Goal: Task Accomplishment & Management: Manage account settings

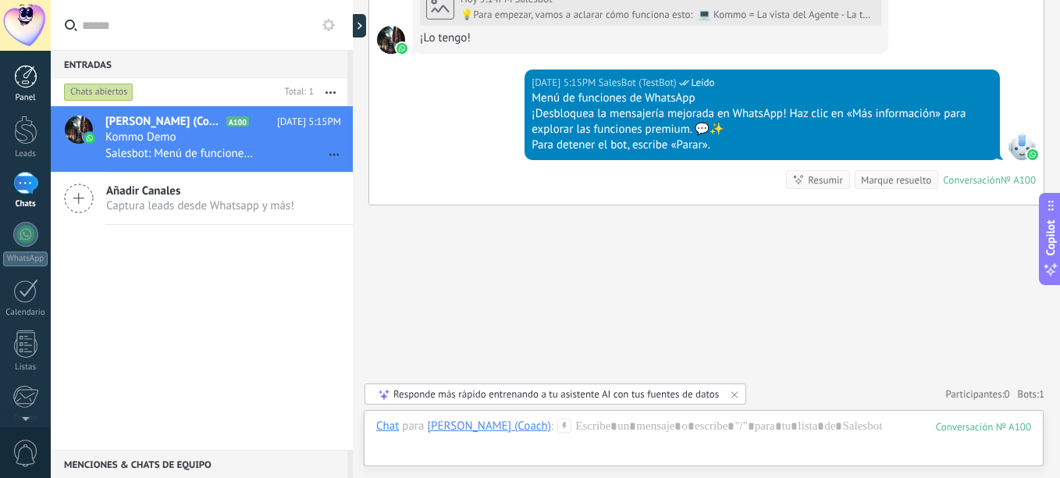
click at [30, 76] on div at bounding box center [25, 76] width 23 height 23
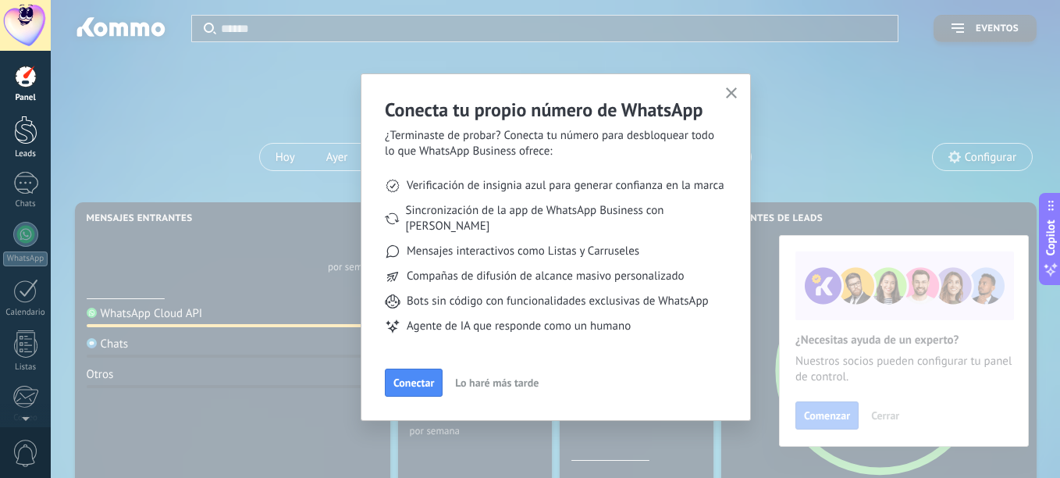
click at [18, 132] on div at bounding box center [25, 129] width 23 height 29
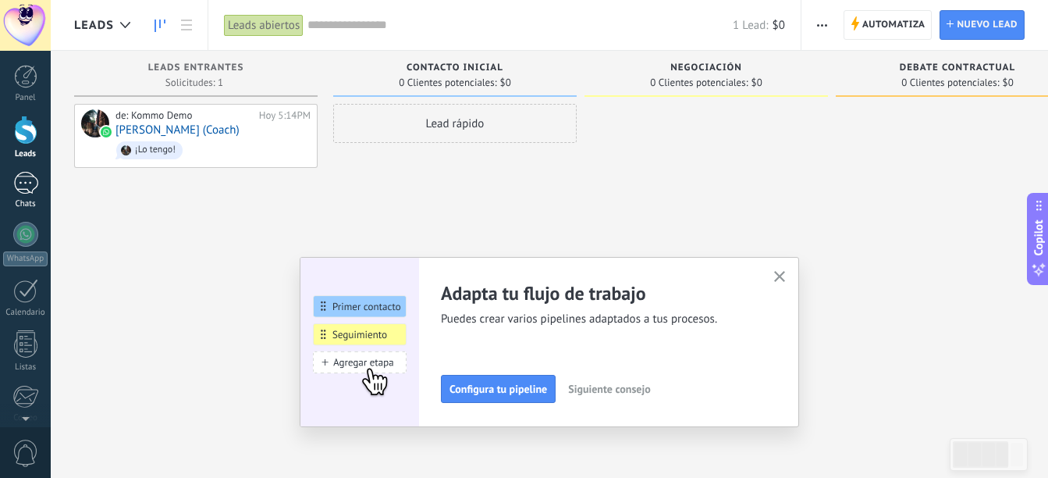
click at [23, 175] on div "1" at bounding box center [25, 183] width 25 height 23
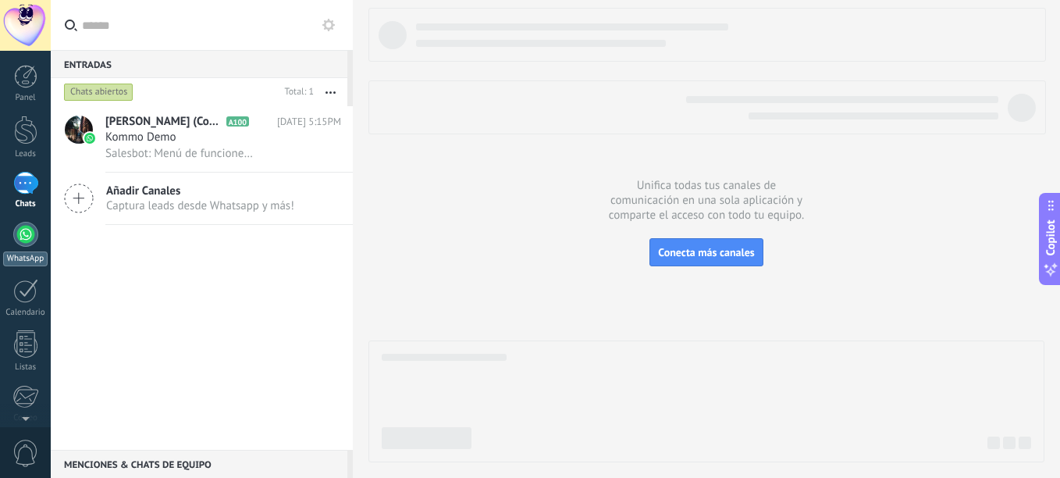
click at [20, 238] on div at bounding box center [25, 234] width 25 height 25
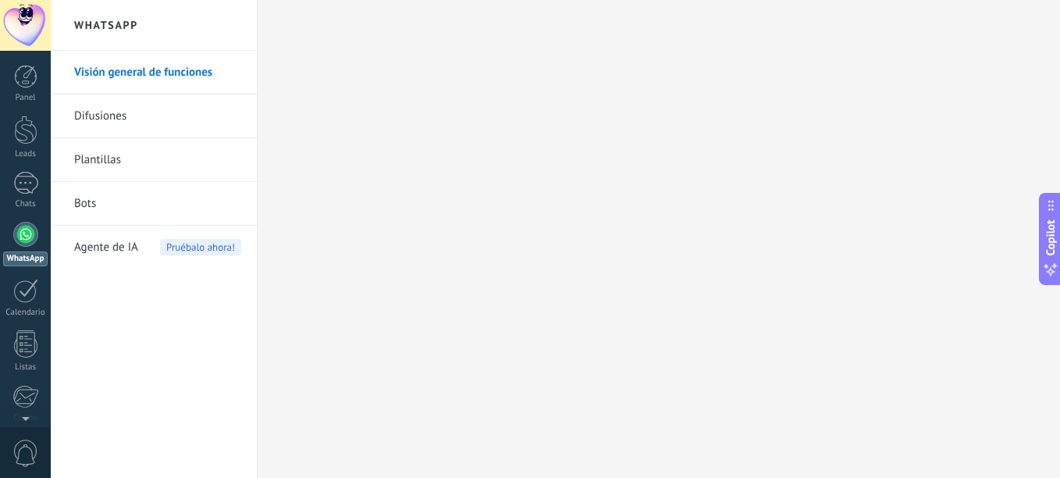
click at [95, 152] on link "Plantillas" at bounding box center [157, 160] width 167 height 44
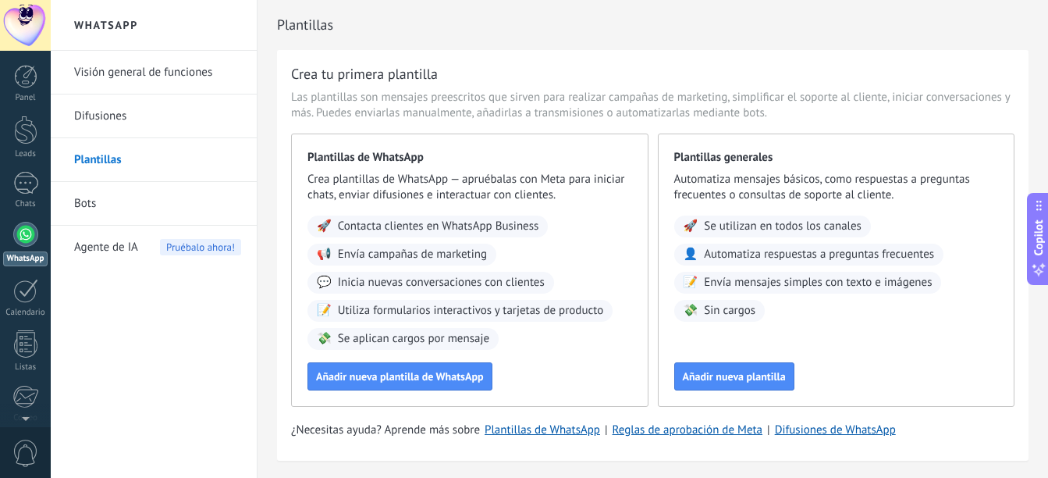
click at [85, 201] on link "Bots" at bounding box center [157, 204] width 167 height 44
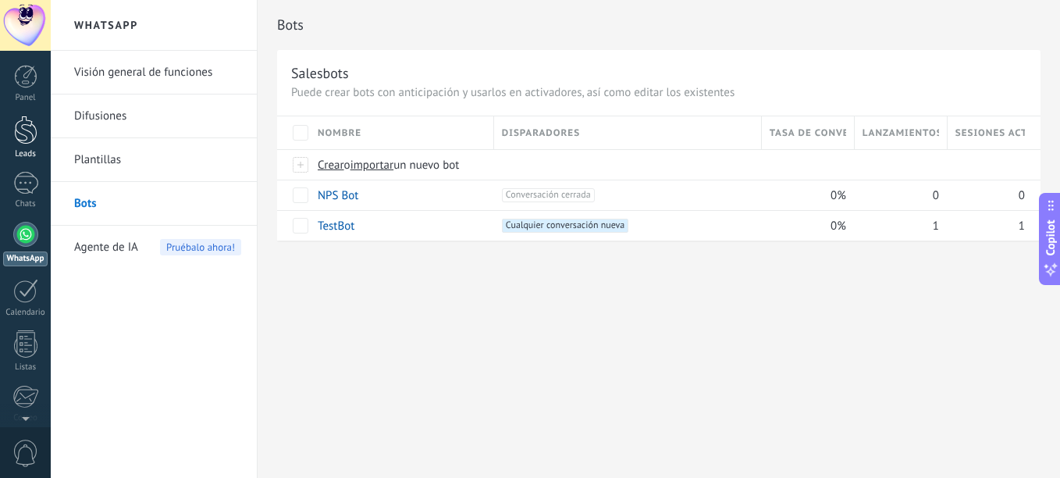
click at [23, 122] on div at bounding box center [25, 129] width 23 height 29
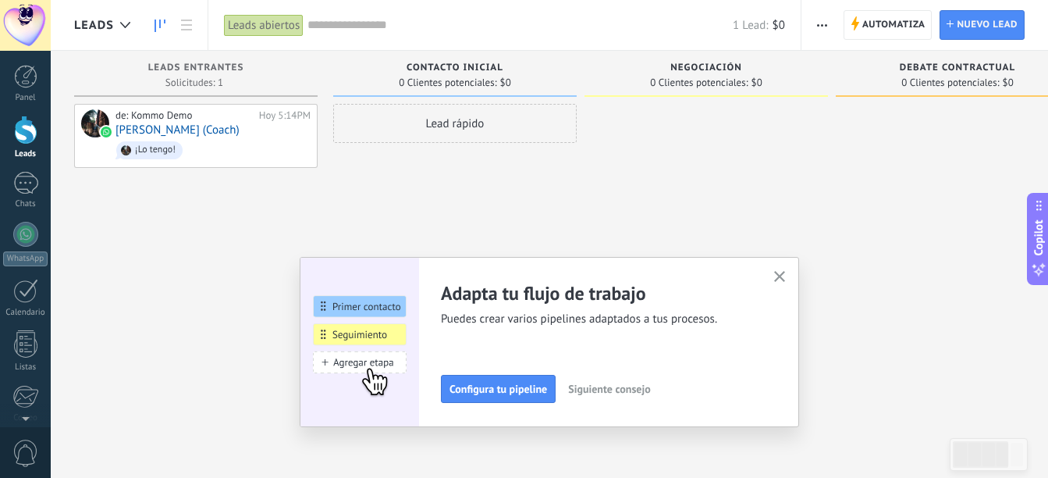
click at [18, 139] on div at bounding box center [25, 129] width 23 height 29
